Goal: Task Accomplishment & Management: Manage account settings

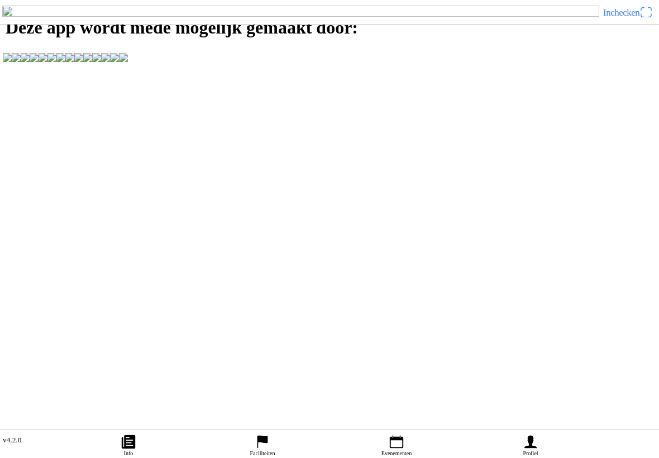
click at [643, 21] on span "Inchecken" at bounding box center [628, 12] width 50 height 18
click at [637, 17] on ion-text "Inchecken" at bounding box center [621, 12] width 36 height 9
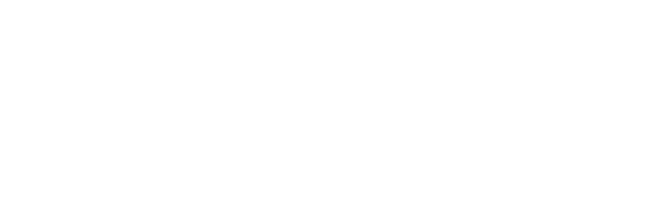
click at [313, 89] on span "Volgende" at bounding box center [329, 76] width 639 height 25
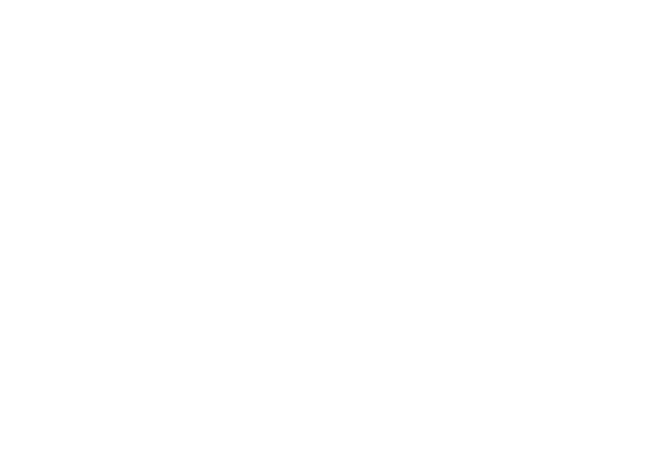
click at [44, 73] on div "E-mailadres is verplicht." at bounding box center [329, 66] width 659 height 11
click at [39, 73] on div "E-mailadres is verplicht." at bounding box center [329, 66] width 659 height 11
click at [46, 61] on input "email" at bounding box center [332, 51] width 646 height 20
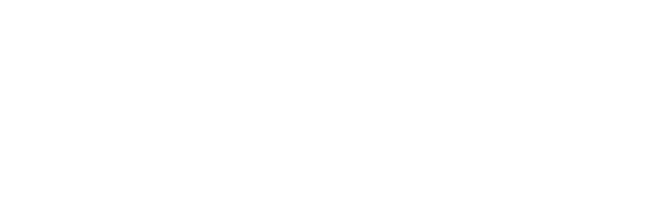
type input "hatimomarc@gmail.com"
click at [0, 0] on slot "Volgende" at bounding box center [0, 0] width 0 height 0
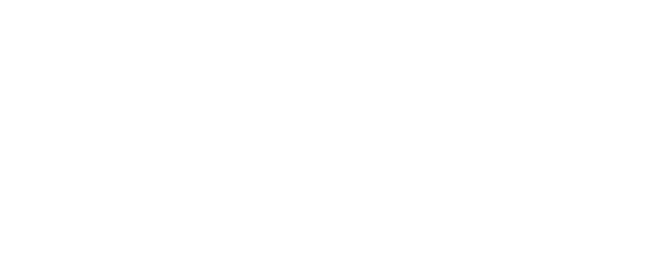
click at [369, 155] on span "button" at bounding box center [329, 142] width 639 height 25
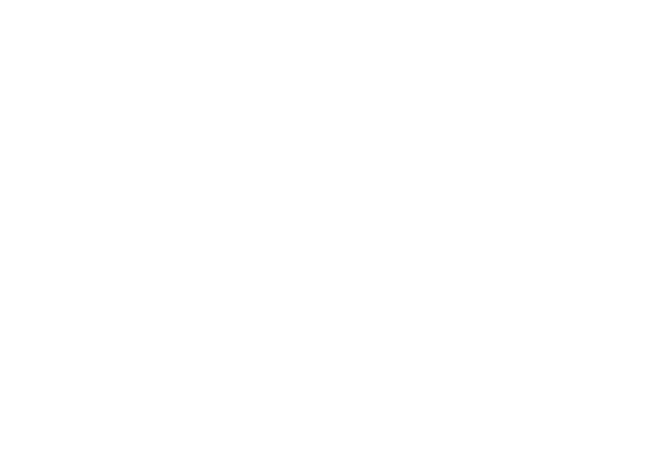
click at [0, 0] on slot "Inloggen met een ander email adres" at bounding box center [0, 0] width 0 height 0
click at [136, 61] on input "hatimomarc@gmail.com" at bounding box center [332, 51] width 646 height 20
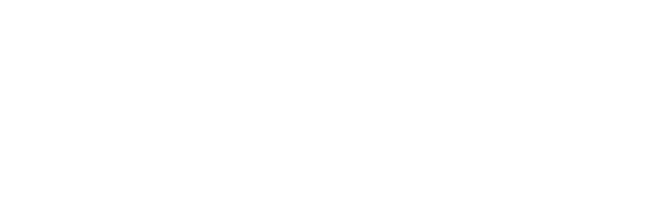
type input "h"
click at [0, 0] on slot "Volgende" at bounding box center [0, 0] width 0 height 0
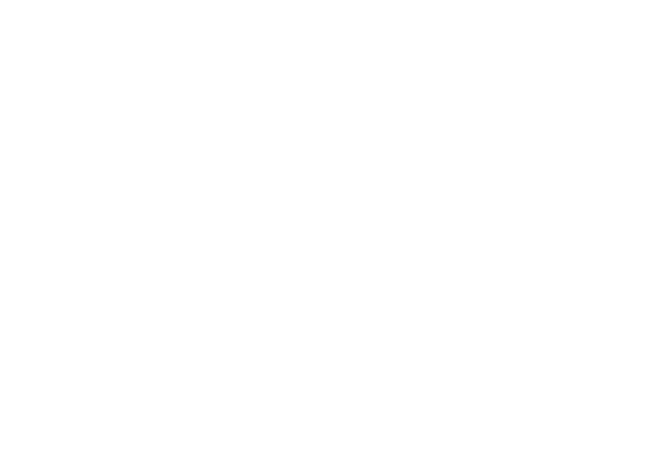
click at [0, 0] on slot "Volgende" at bounding box center [0, 0] width 0 height 0
click at [122, 61] on input "hatimomarc@hetnet.nl" at bounding box center [332, 51] width 646 height 20
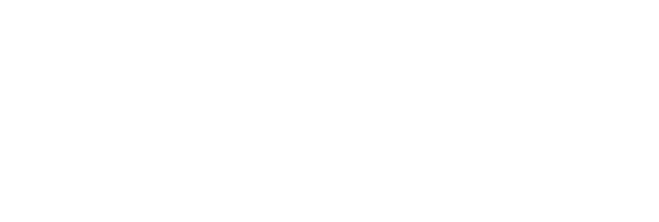
type input "hatimomarc@gmail.com"
click at [0, 0] on slot "Wachtwoord vergeten?" at bounding box center [0, 0] width 0 height 0
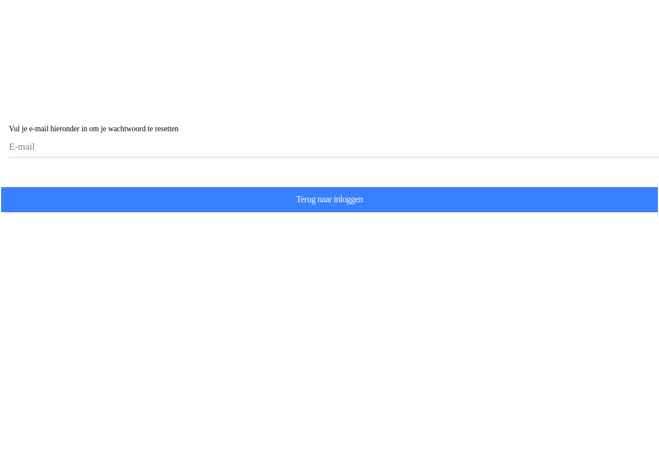
scroll to position [1, 0]
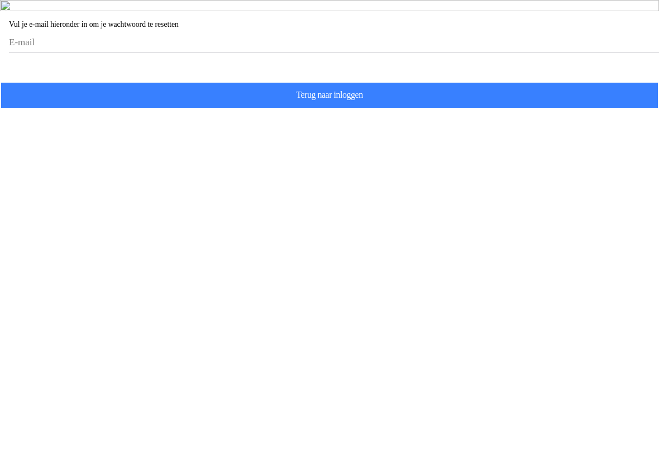
click at [351, 80] on span "Volgende" at bounding box center [329, 67] width 639 height 25
click at [38, 53] on input "email" at bounding box center [332, 42] width 646 height 20
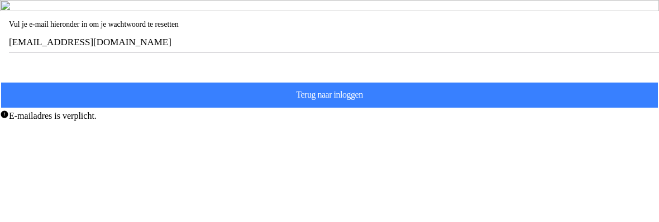
type input "hatimomarc@gmail.com"
click at [357, 80] on span "button" at bounding box center [329, 67] width 639 height 25
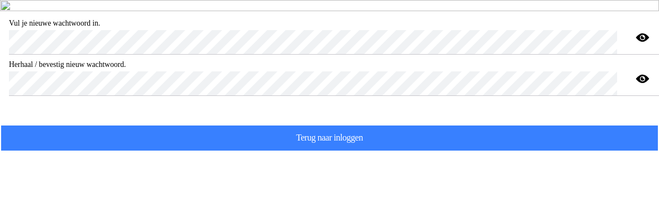
click at [389, 123] on span "Reset je wachtwoord" at bounding box center [329, 110] width 639 height 25
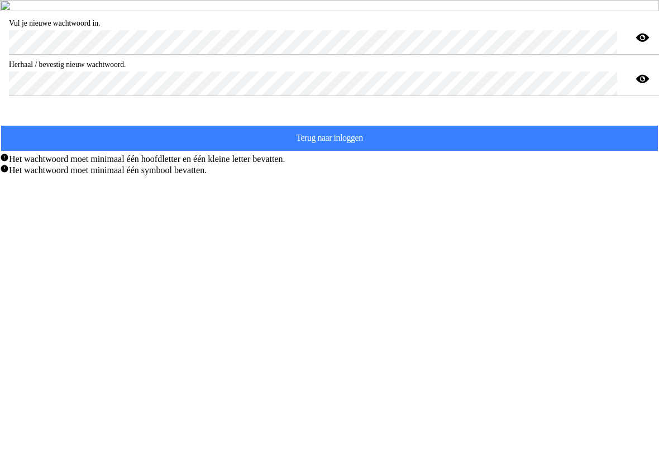
click at [330, 175] on div "Het wachtwoord moet minimaal één symbool bevatten." at bounding box center [329, 169] width 659 height 11
click at [322, 123] on span "Reset je wachtwoord" at bounding box center [329, 110] width 639 height 25
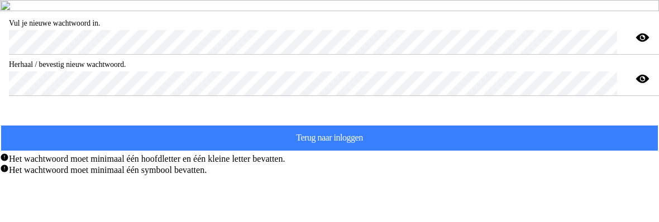
click at [638, 42] on icon "eye" at bounding box center [642, 38] width 13 height 8
click at [394, 123] on span "Reset je wachtwoord" at bounding box center [329, 110] width 639 height 25
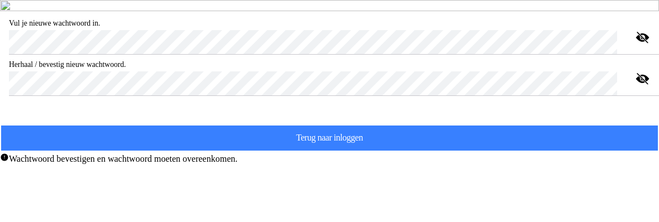
click at [396, 123] on span "Reset je wachtwoord" at bounding box center [329, 110] width 639 height 25
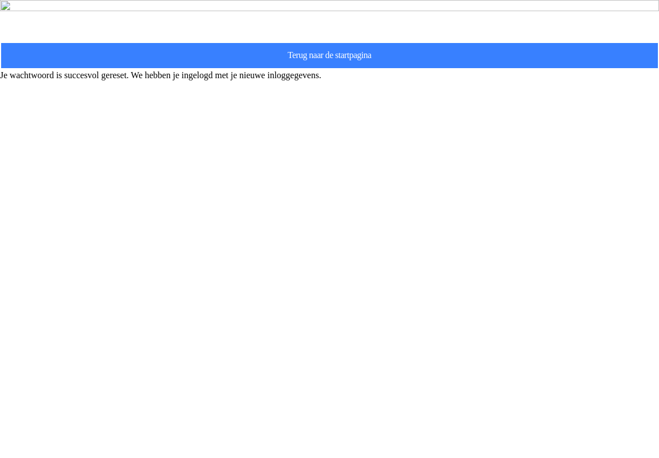
click at [514, 80] on div "Reset je wachtwoord Terug naar de startpagina Je wachtwoord is succesvol gerese…" at bounding box center [329, 40] width 659 height 80
click at [0, 0] on slot "Terug naar de startpagina" at bounding box center [0, 0] width 0 height 0
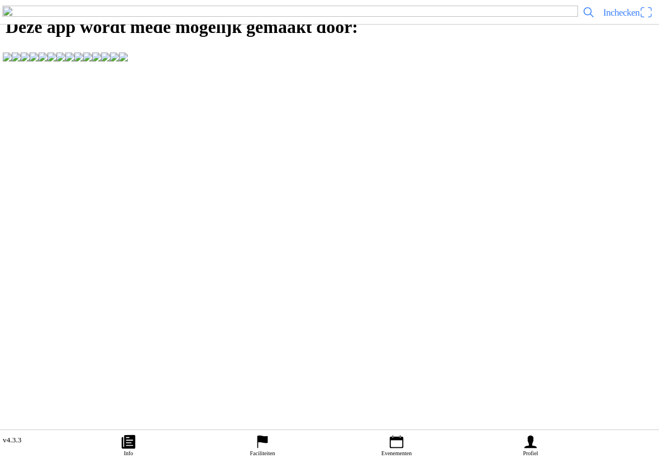
scroll to position [1, 0]
click at [400, 434] on icon "calendar" at bounding box center [396, 442] width 17 height 17
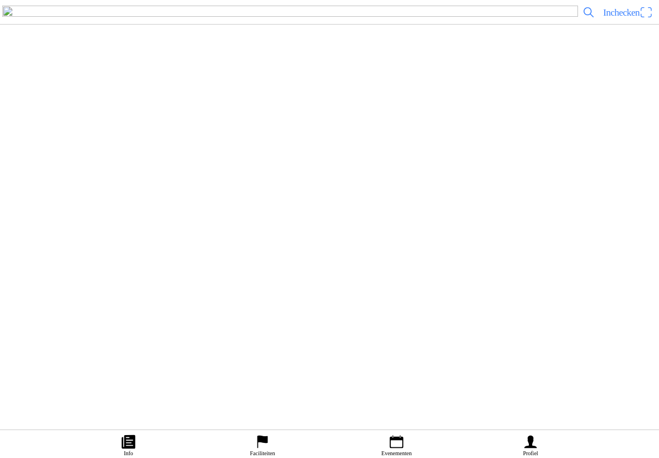
scroll to position [2787, 0]
